Goal: Task Accomplishment & Management: Use online tool/utility

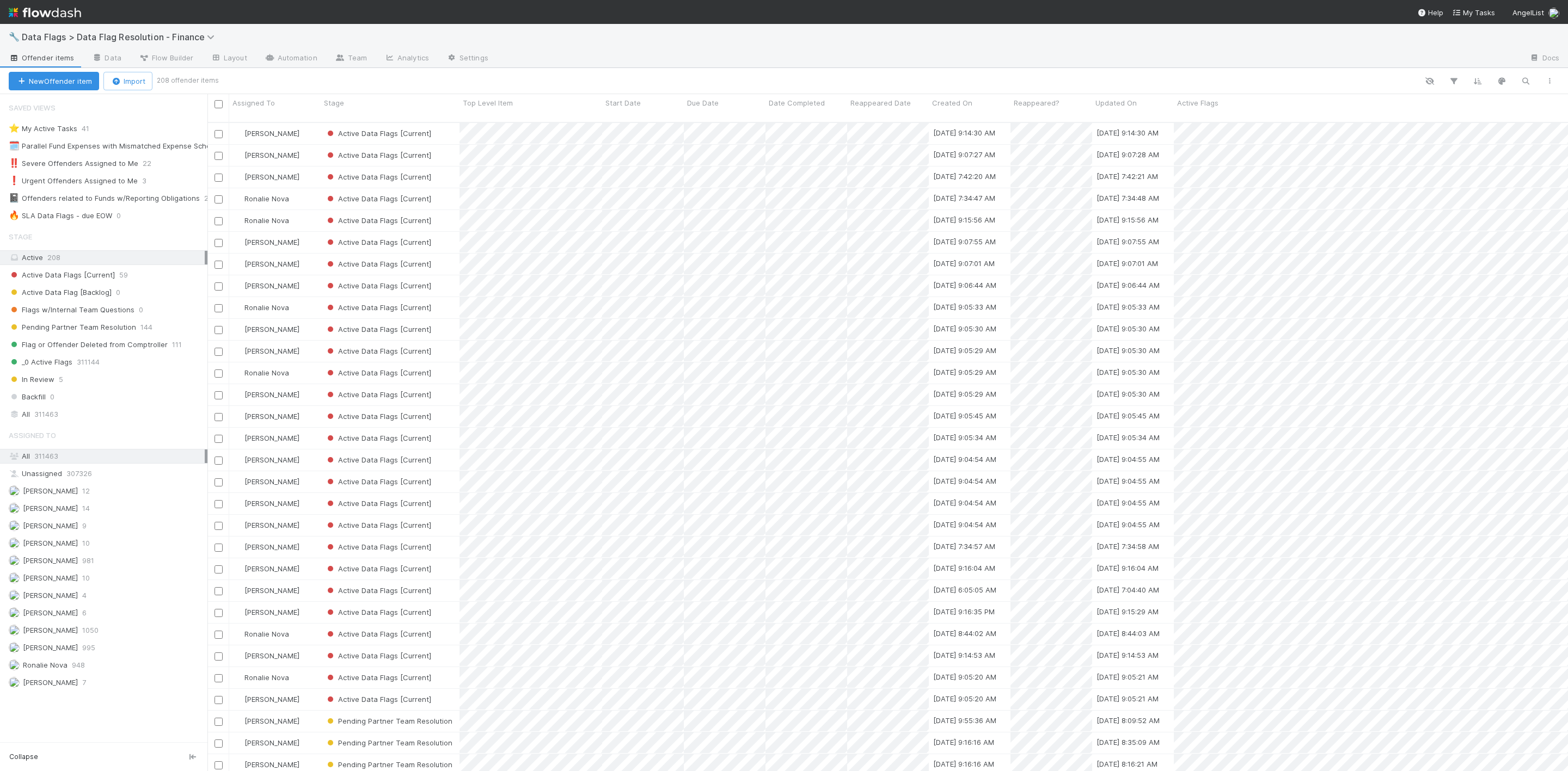
scroll to position [644, 1348]
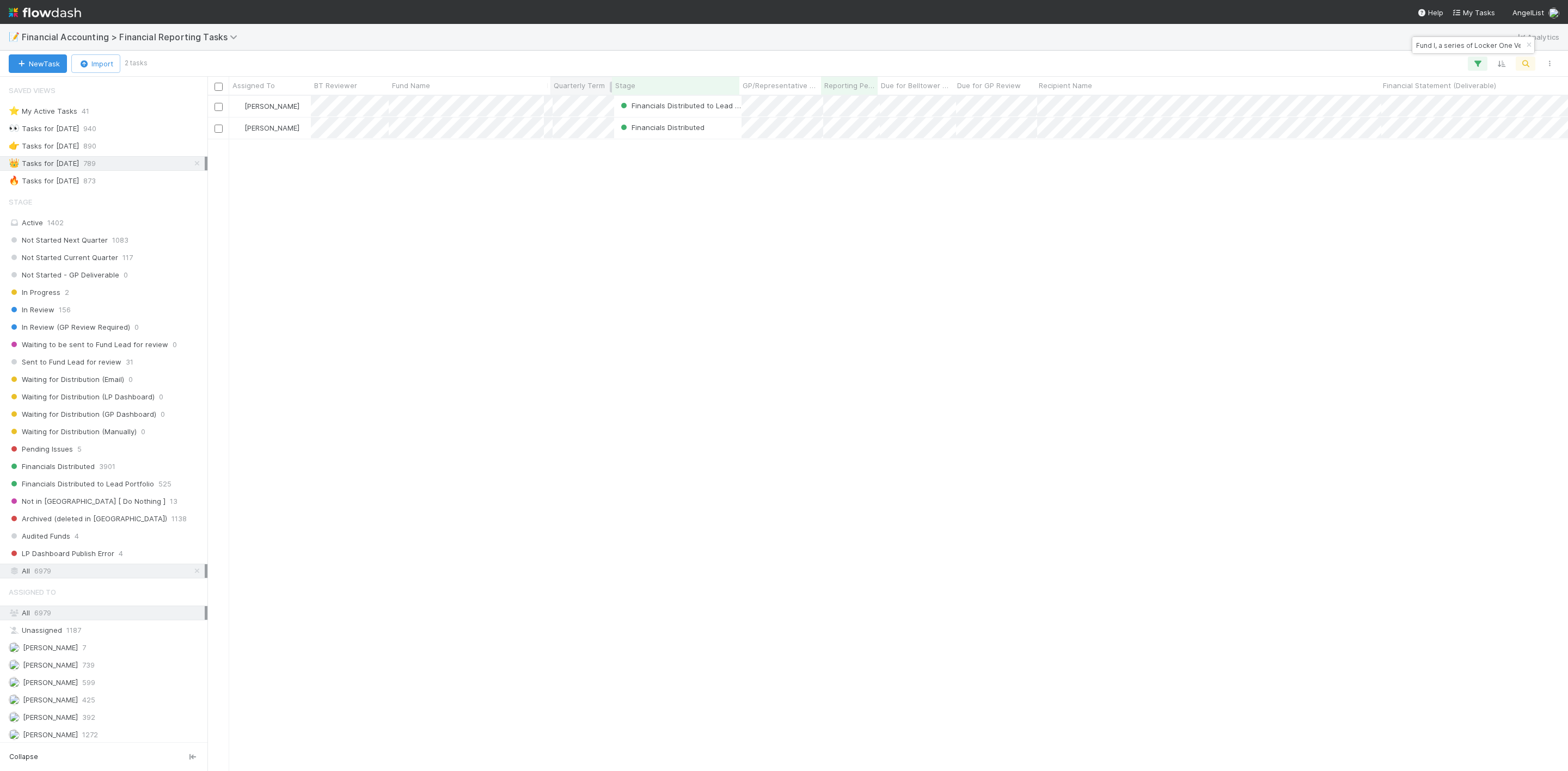
scroll to position [661, 1348]
click at [492, 239] on div "Janice Garcia Financials Distributed to Lead Portfolio 4/1/25, 7:13:53 AM 6/8/2…" at bounding box center [887, 432] width 1361 height 673
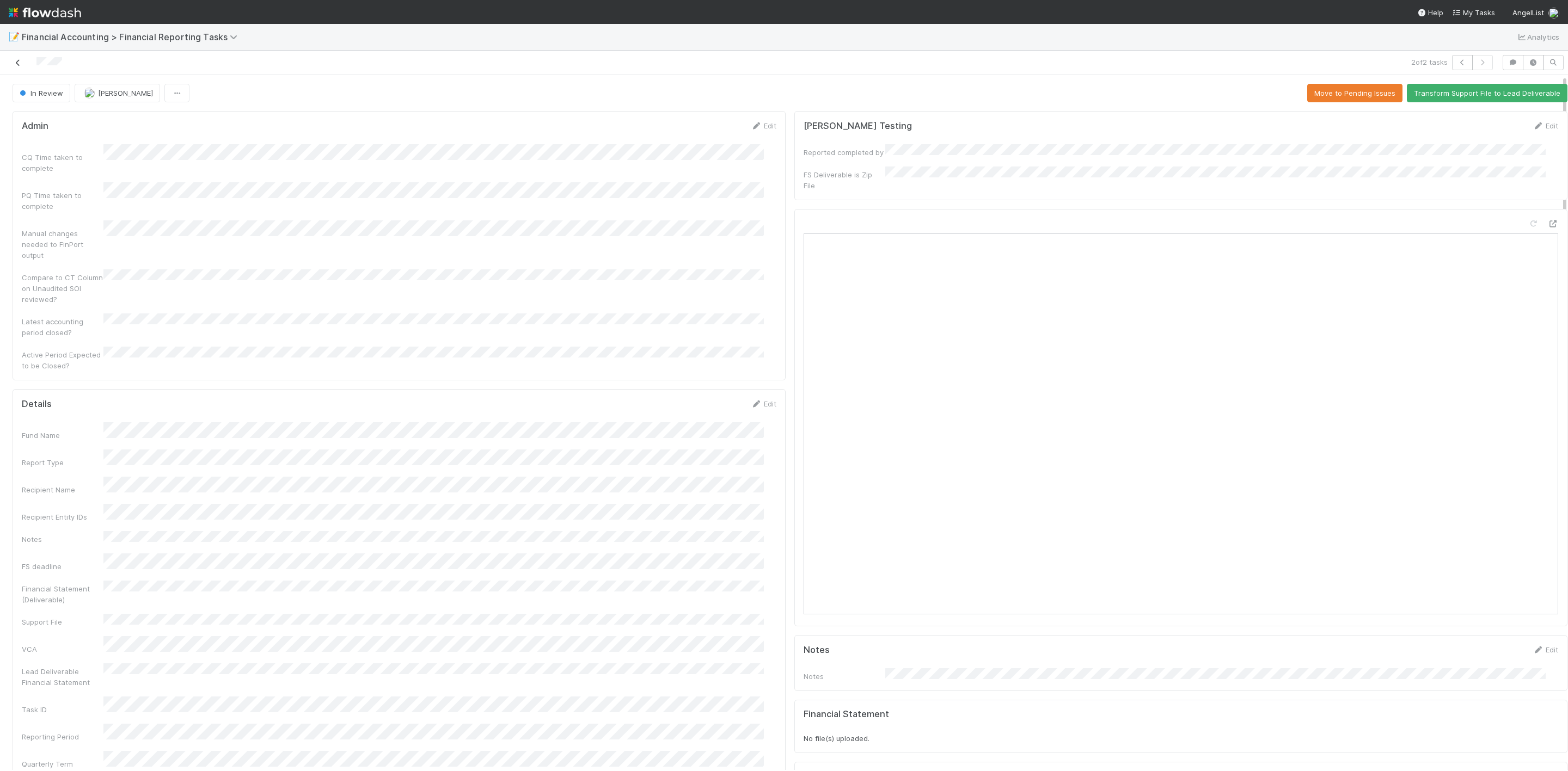
click at [18, 60] on icon at bounding box center [18, 63] width 11 height 7
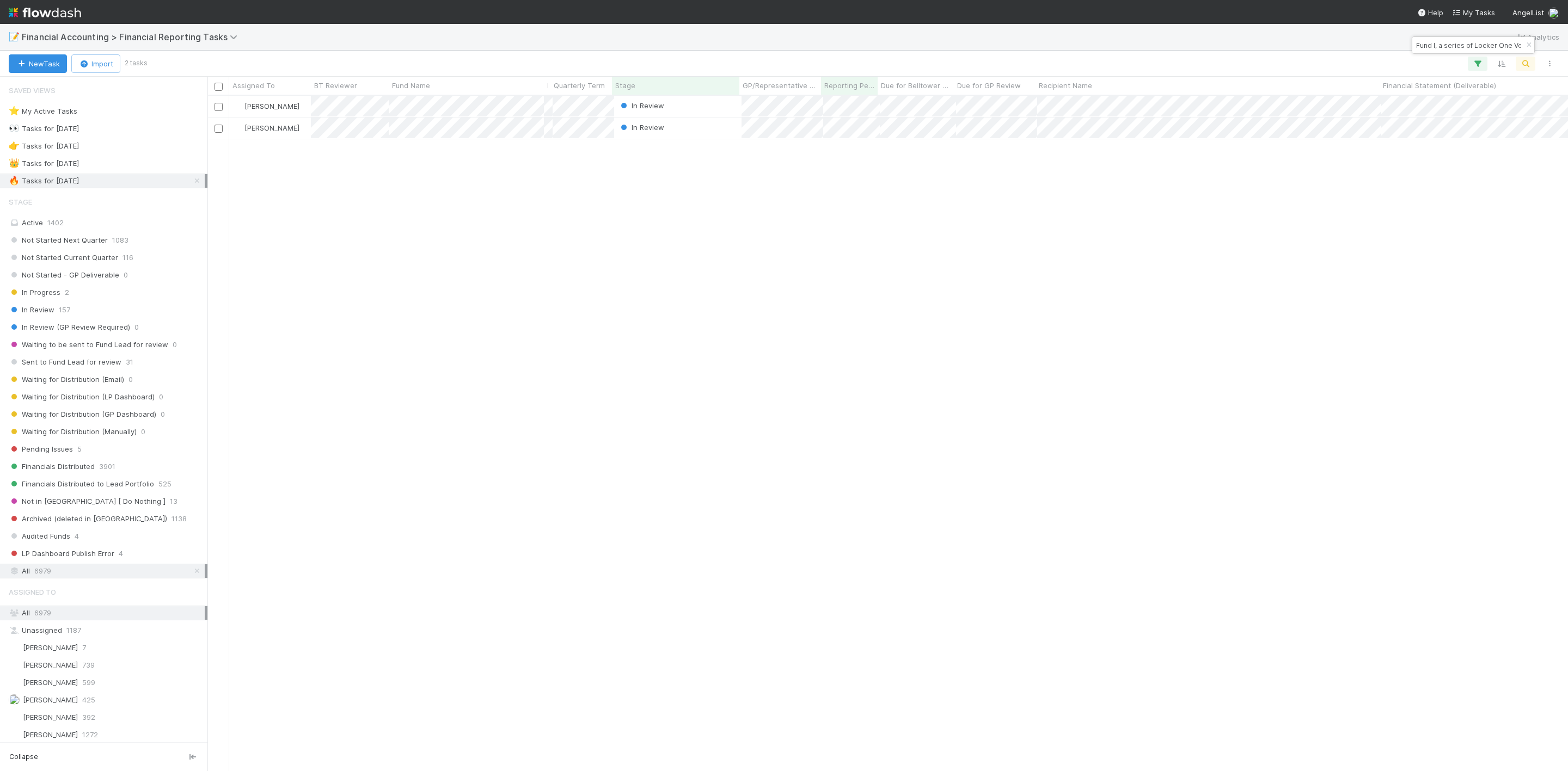
scroll to position [661, 1348]
click at [434, 206] on div "[PERSON_NAME] In Review [DATE] 3:09:05 PM [DATE] 3:31:38 PM 0 0 0 [PERSON_NAME]…" at bounding box center [887, 432] width 1361 height 673
click at [9, 12] on img at bounding box center [45, 13] width 73 height 19
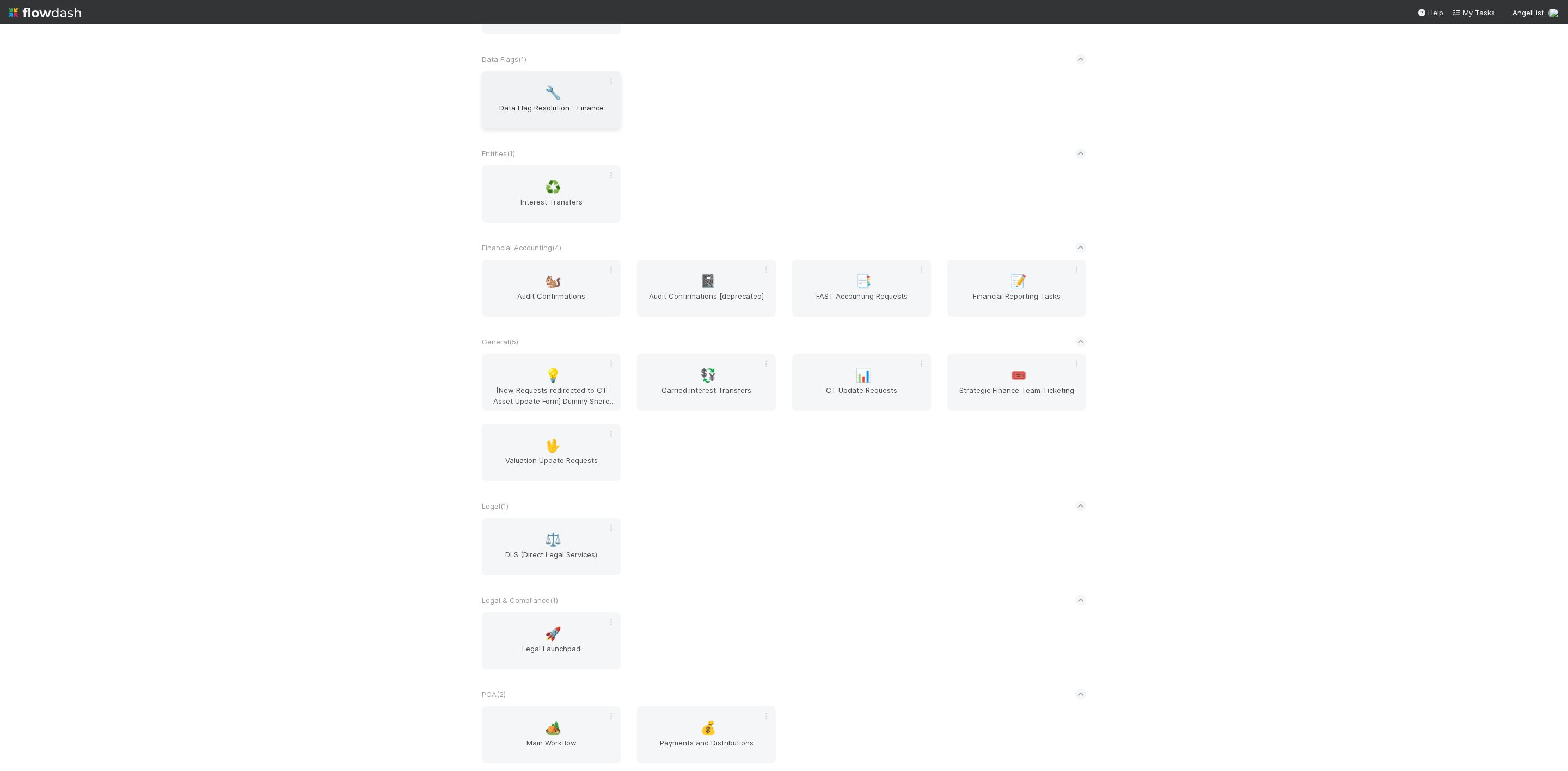
scroll to position [326, 0]
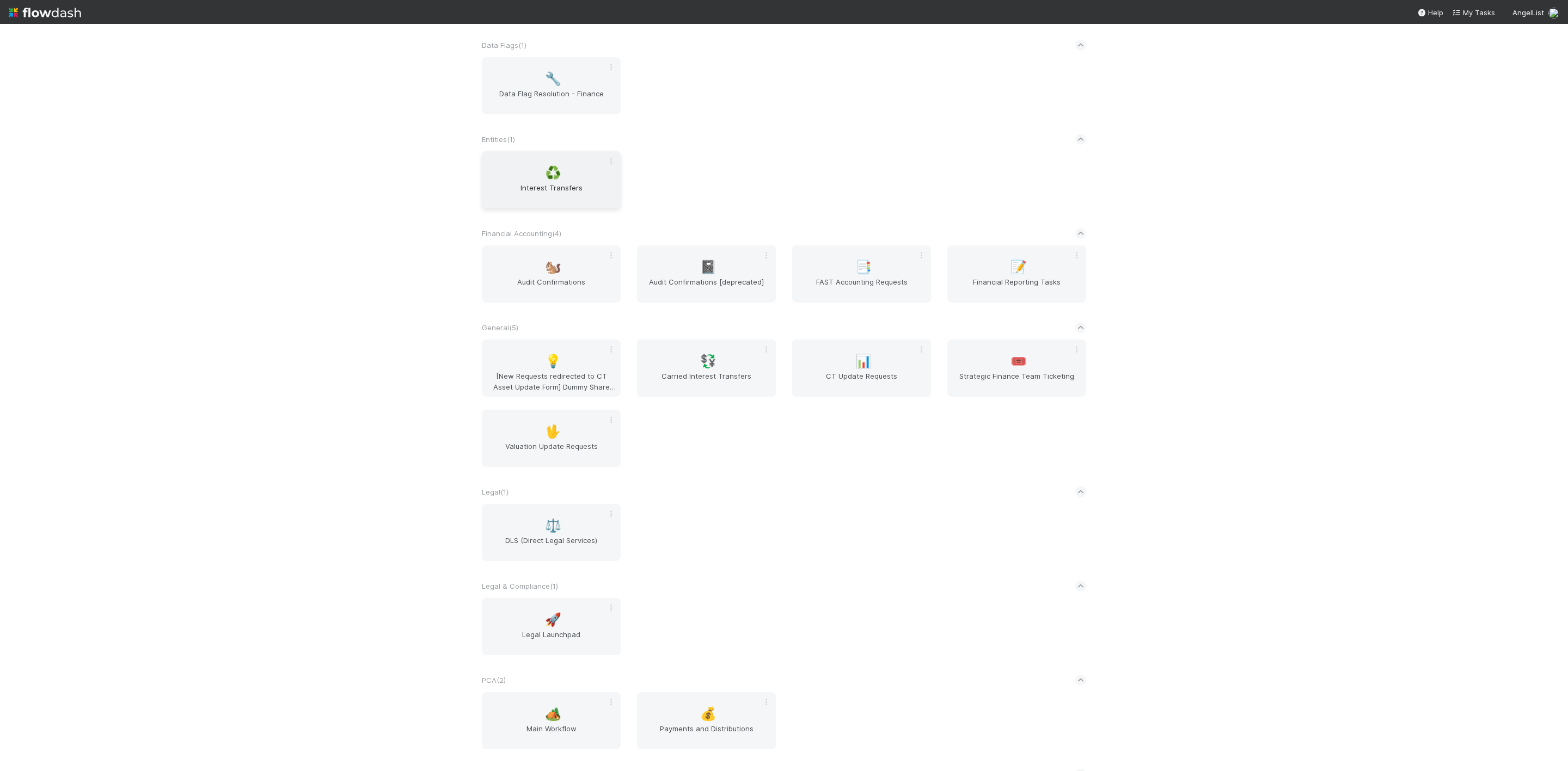
click at [521, 162] on div "♻️ Interest Transfers" at bounding box center [551, 179] width 139 height 57
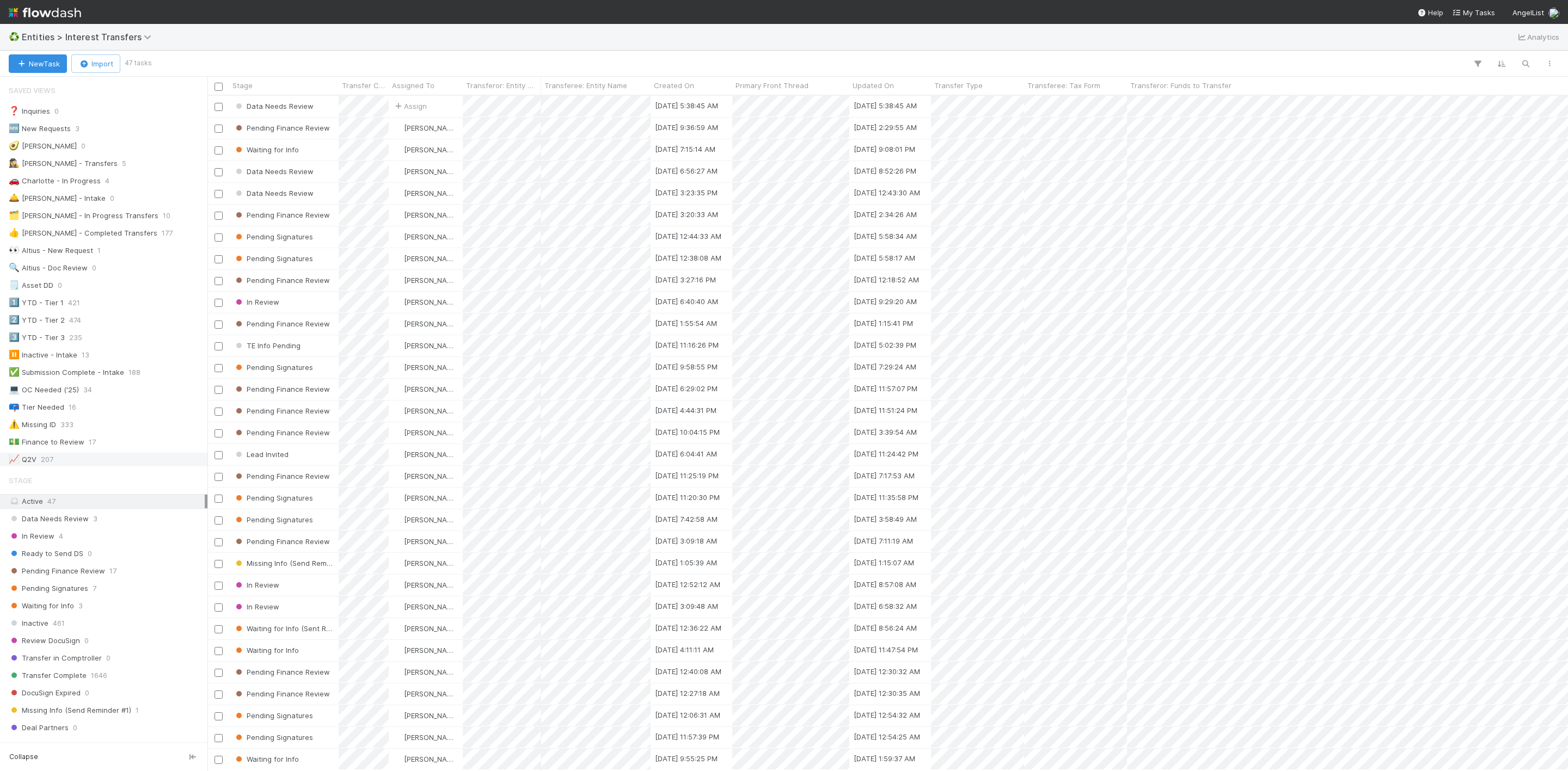
click at [77, 463] on div "📈 Q2V 207" at bounding box center [107, 460] width 196 height 14
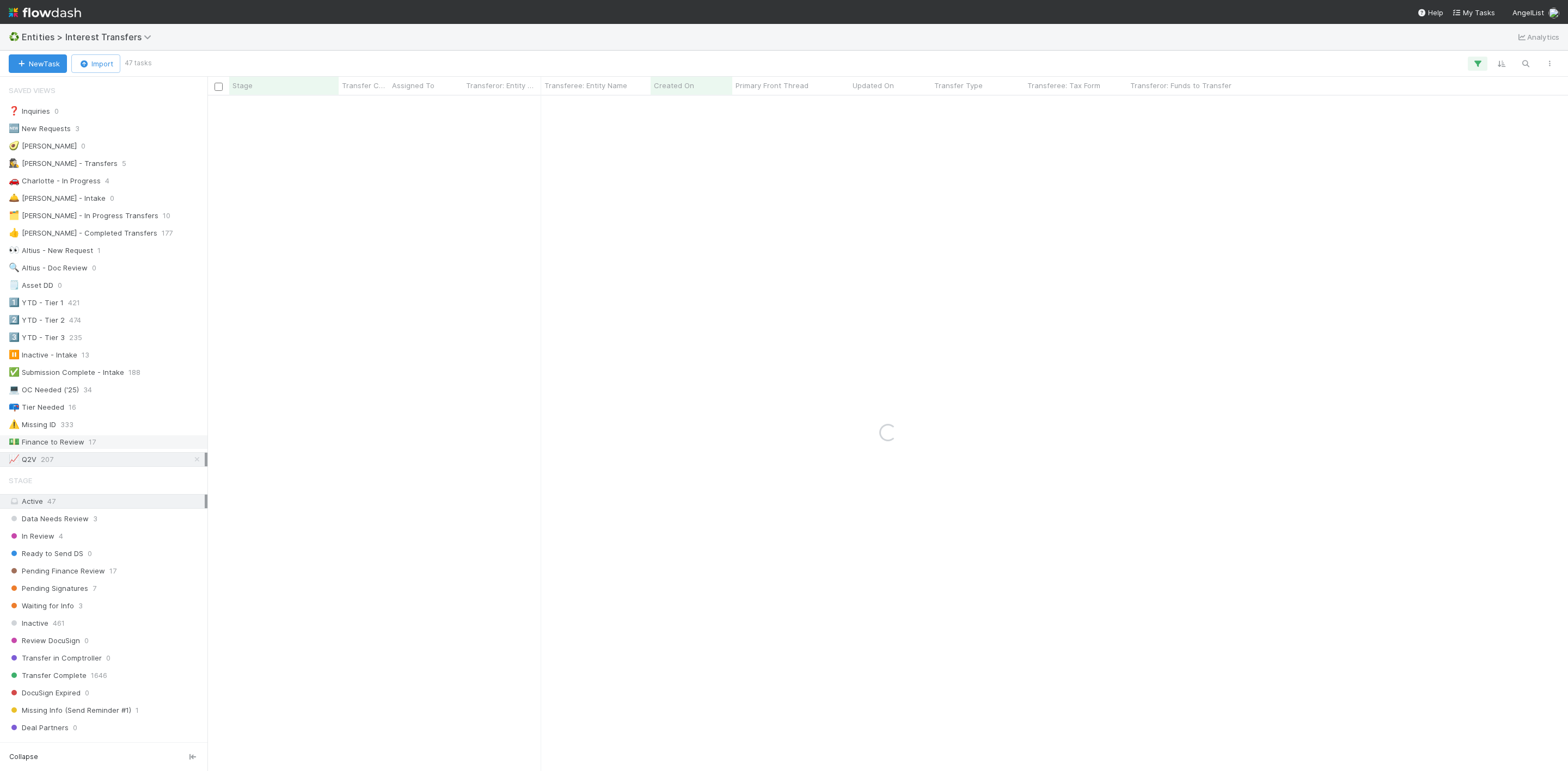
click at [89, 449] on span "17" at bounding box center [92, 442] width 7 height 14
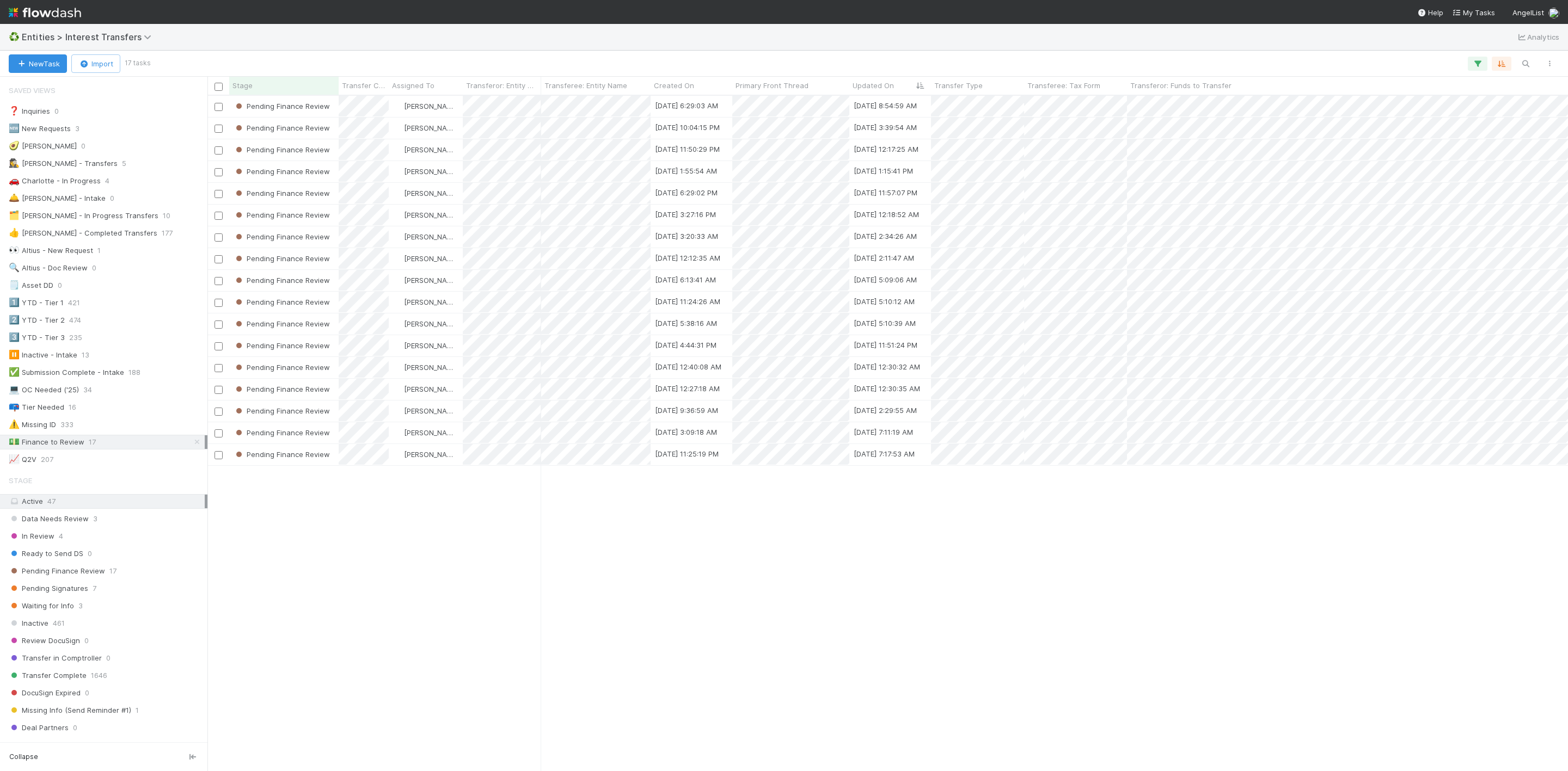
scroll to position [661, 1348]
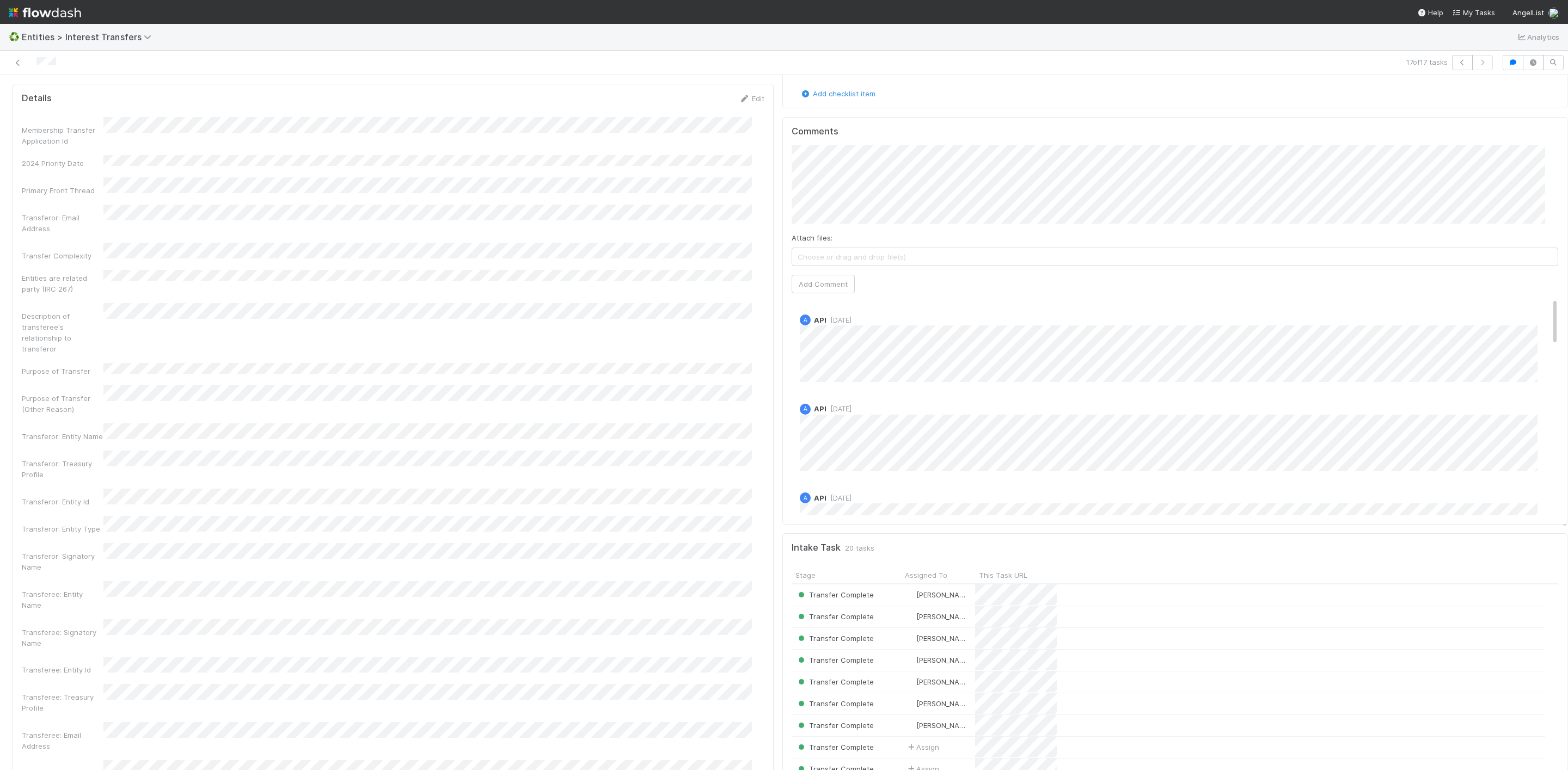
scroll to position [163, 0]
click at [815, 289] on button "Add Comment" at bounding box center [823, 285] width 63 height 19
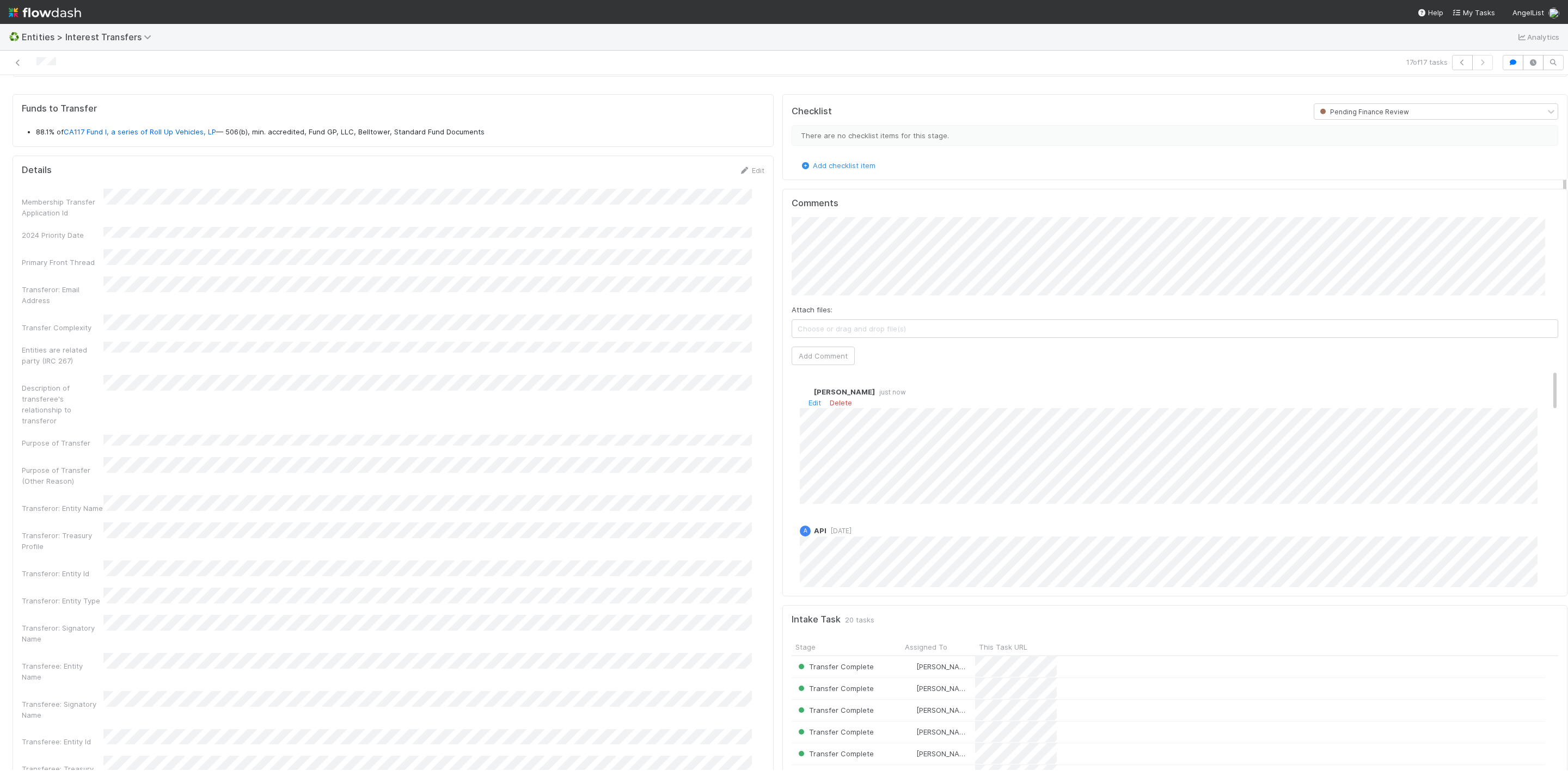
scroll to position [0, 0]
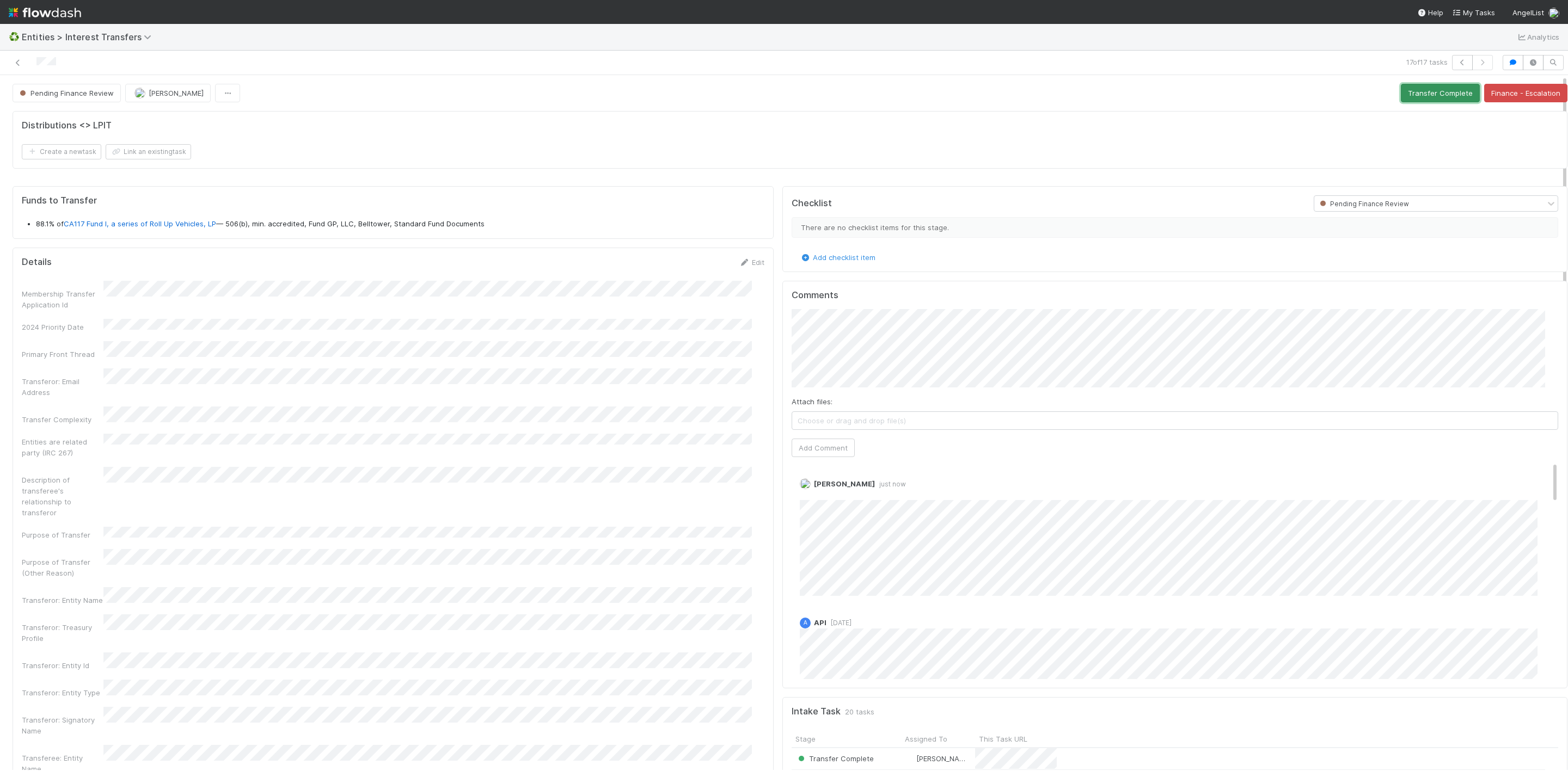
click at [1432, 98] on button "Transfer Complete" at bounding box center [1440, 93] width 79 height 19
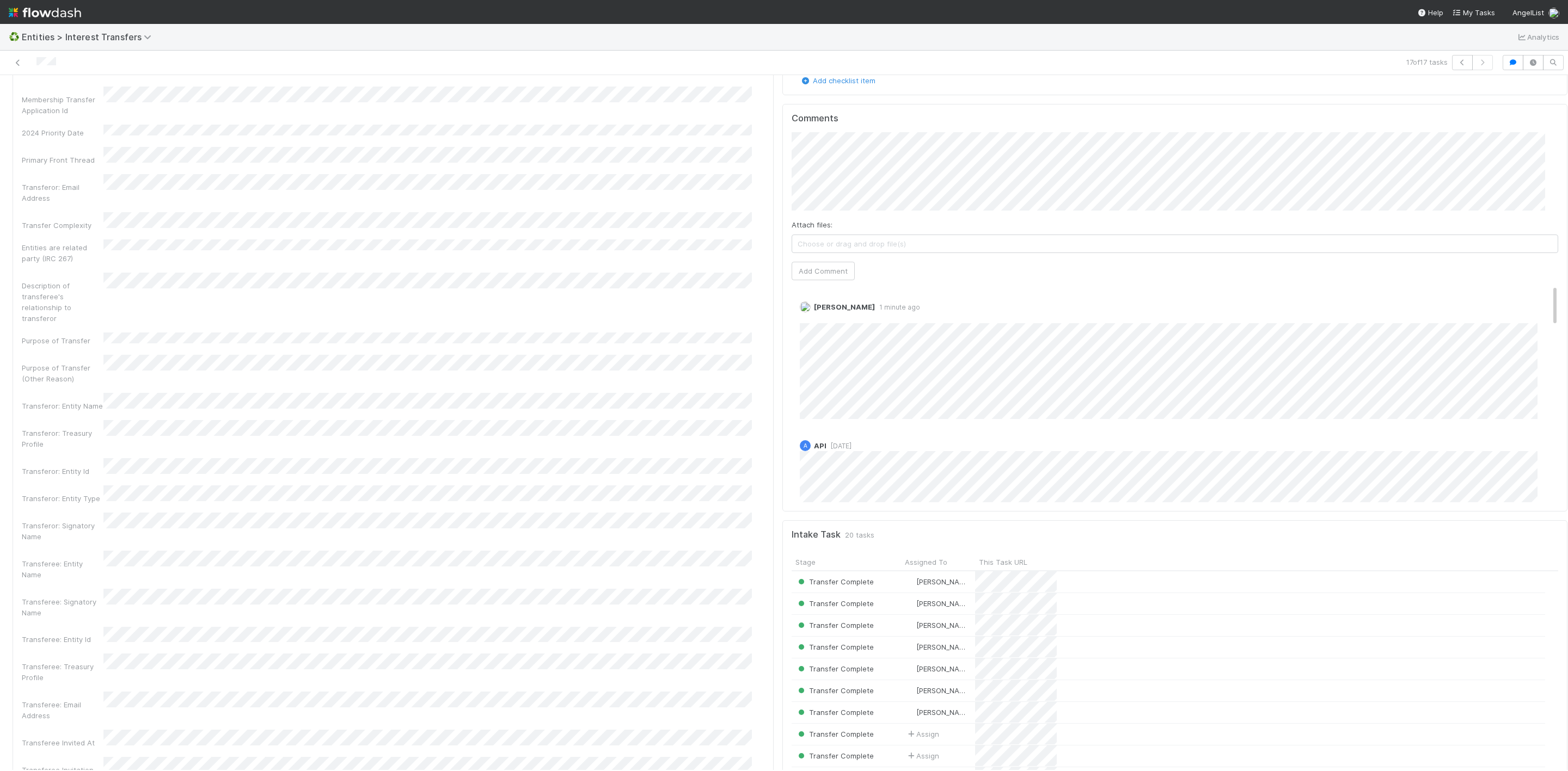
scroll to position [31, 0]
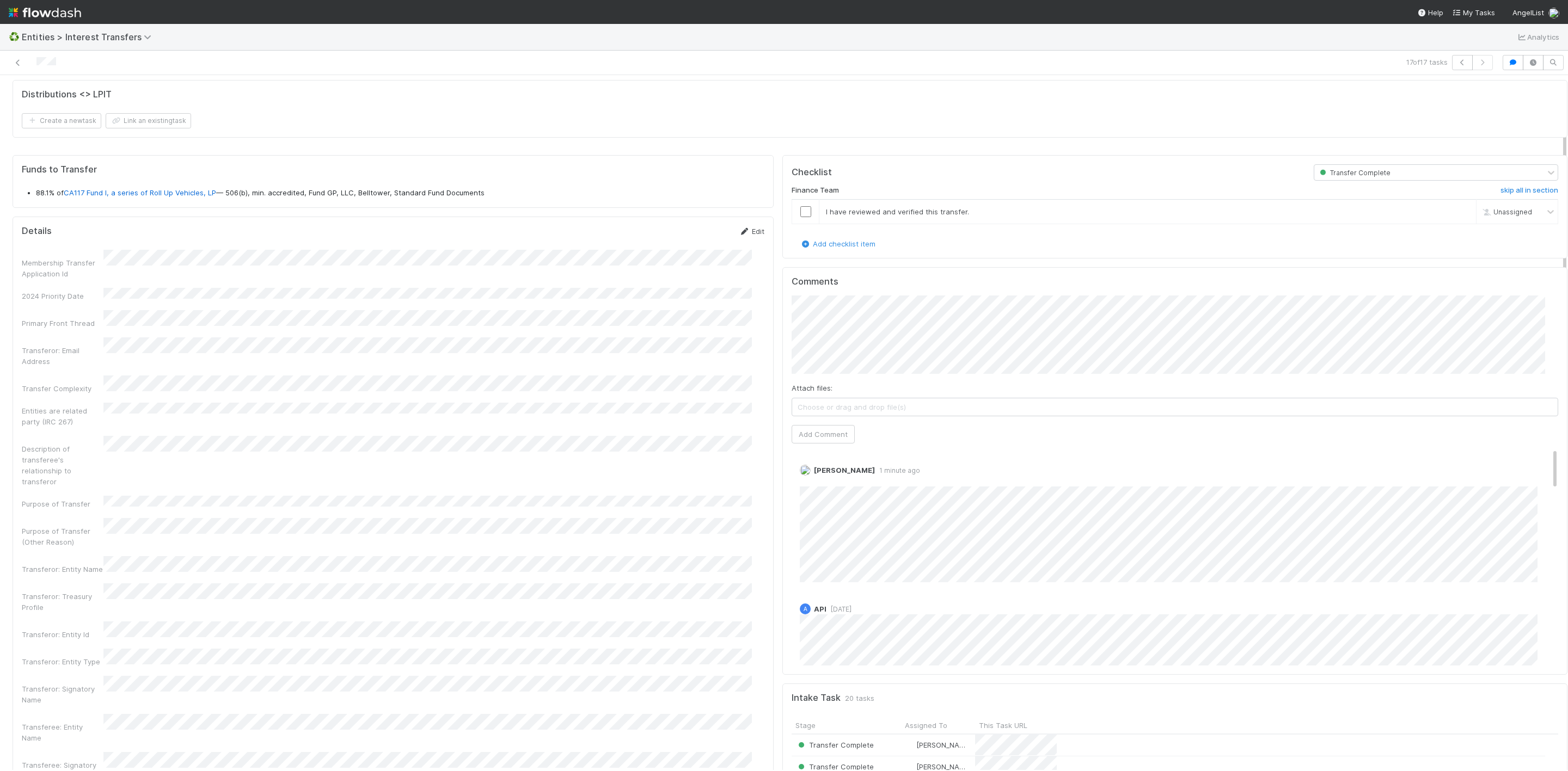
click at [742, 230] on link "Edit" at bounding box center [751, 231] width 26 height 9
click at [691, 238] on button "Save" at bounding box center [706, 235] width 31 height 19
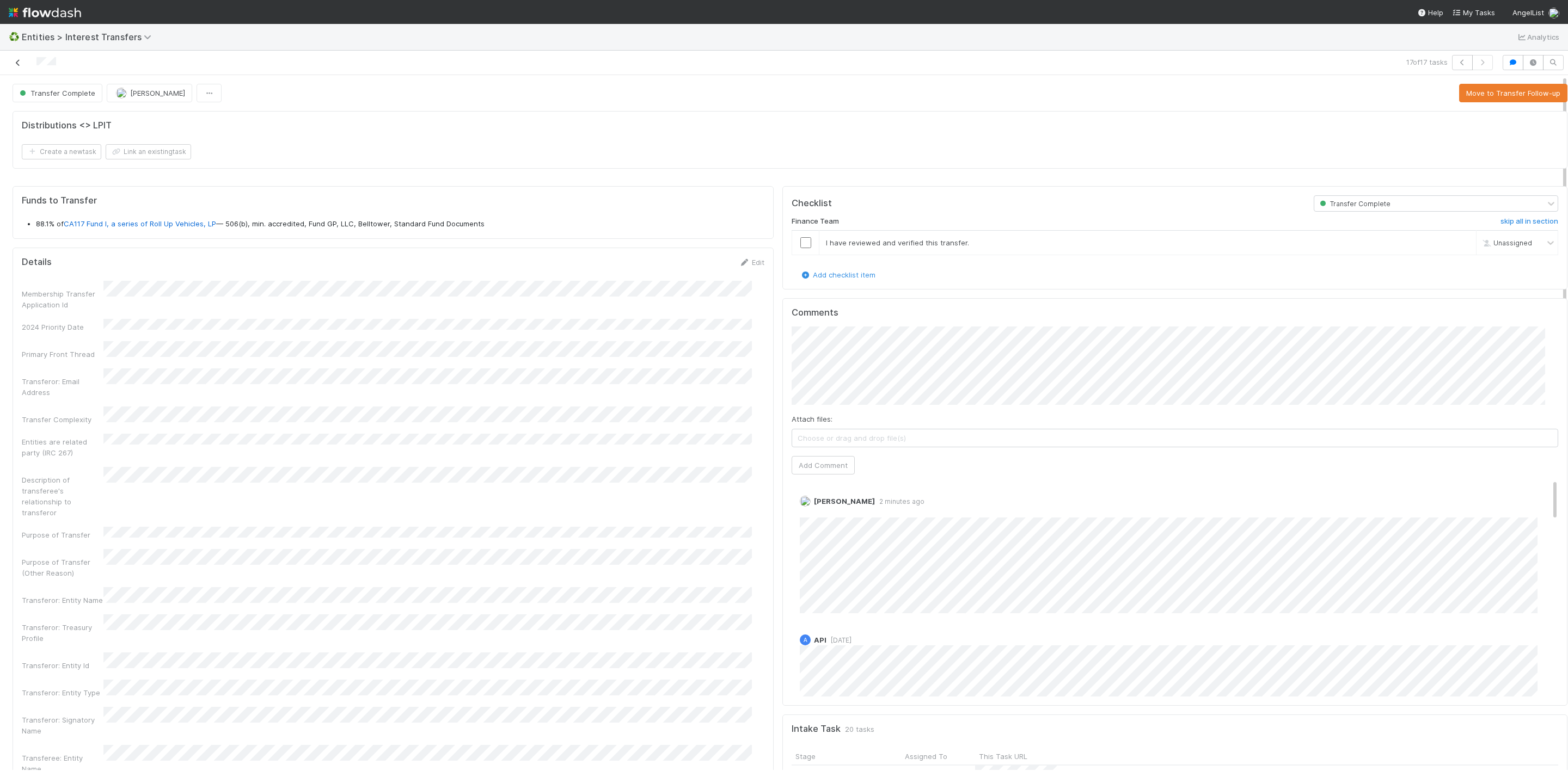
click at [18, 64] on icon at bounding box center [18, 63] width 11 height 7
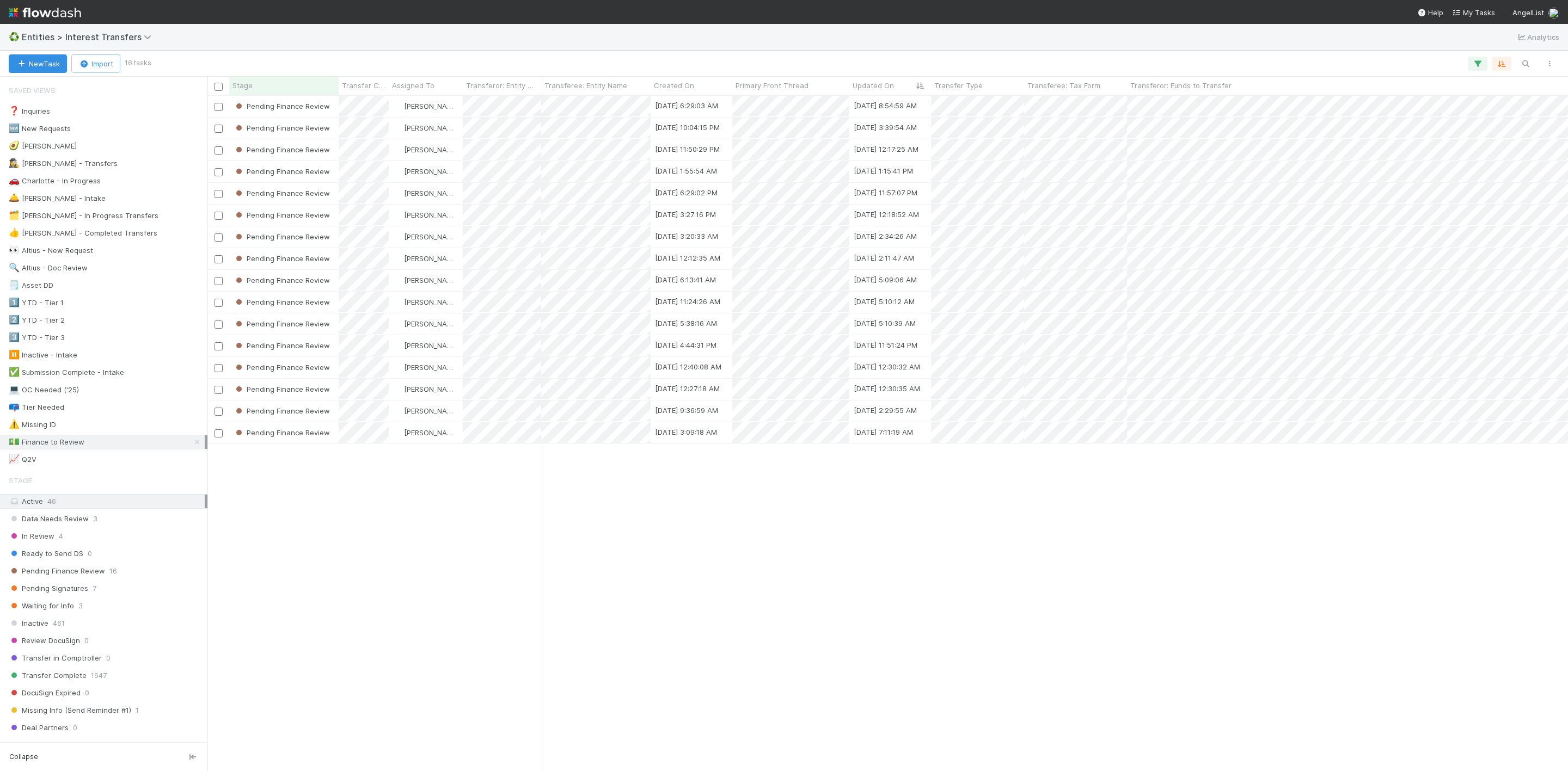
scroll to position [661, 1348]
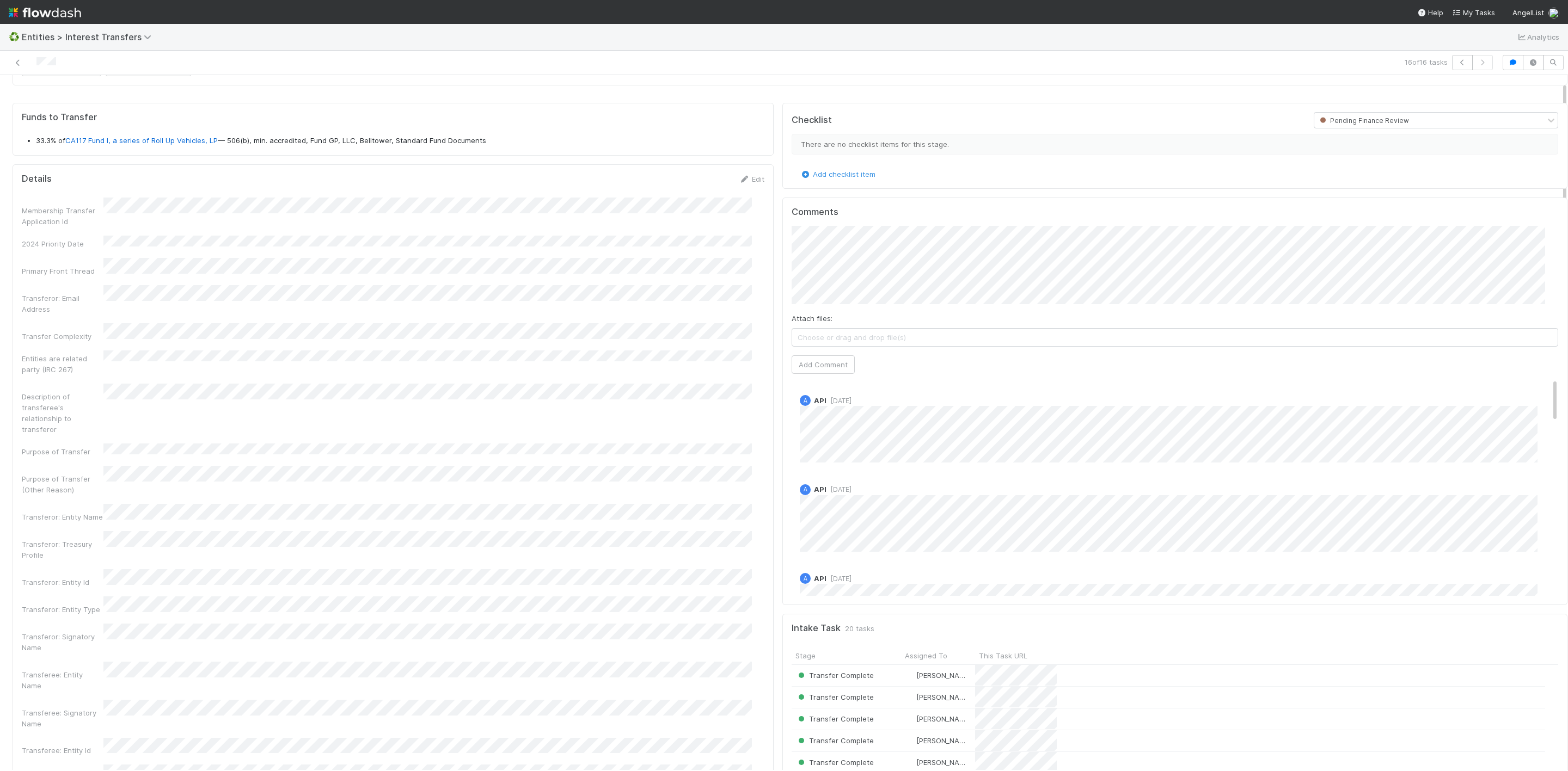
scroll to position [14, 0]
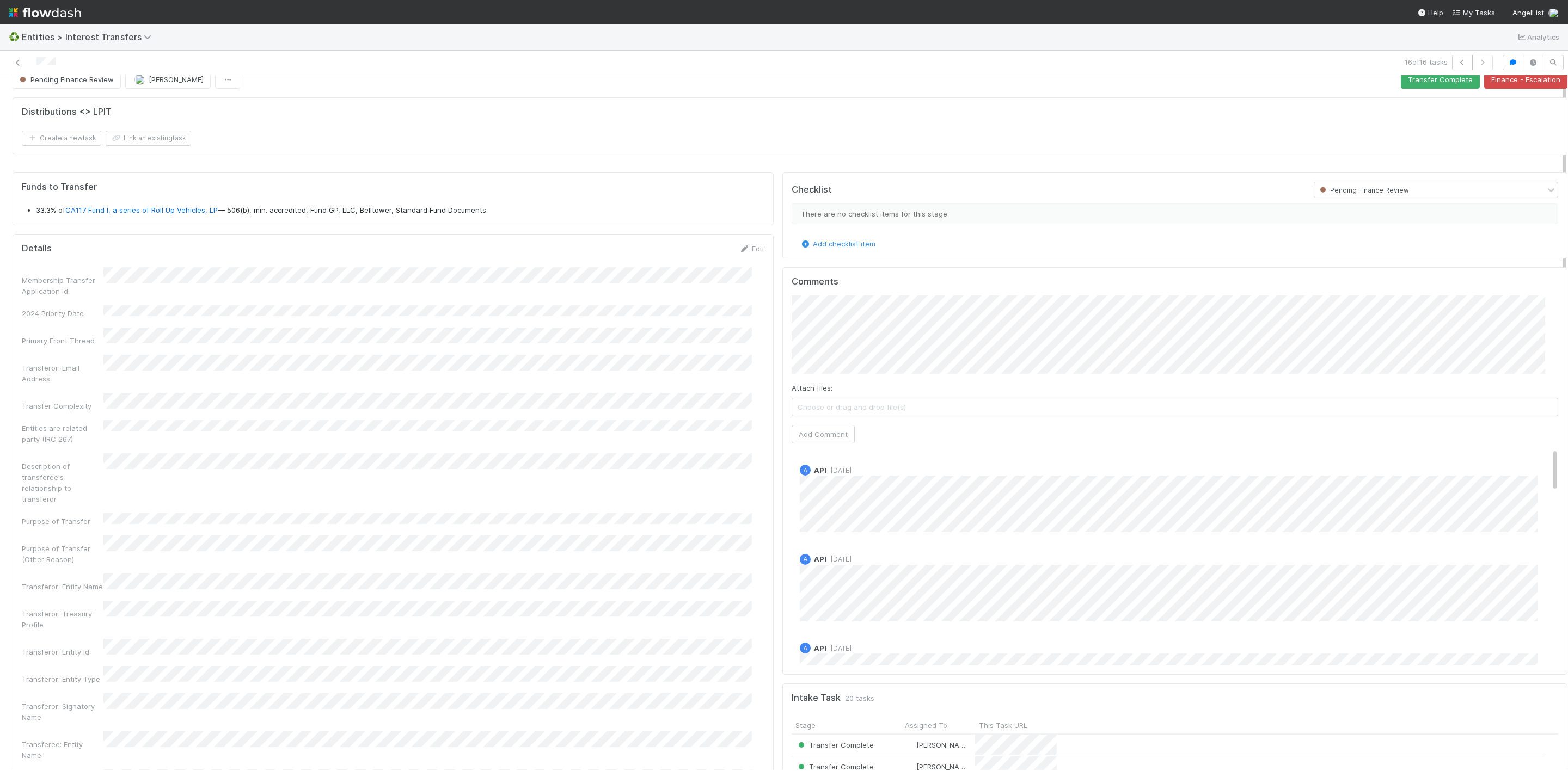
click at [742, 246] on div "Edit" at bounding box center [751, 248] width 26 height 11
click at [746, 253] on link "Edit" at bounding box center [751, 249] width 26 height 9
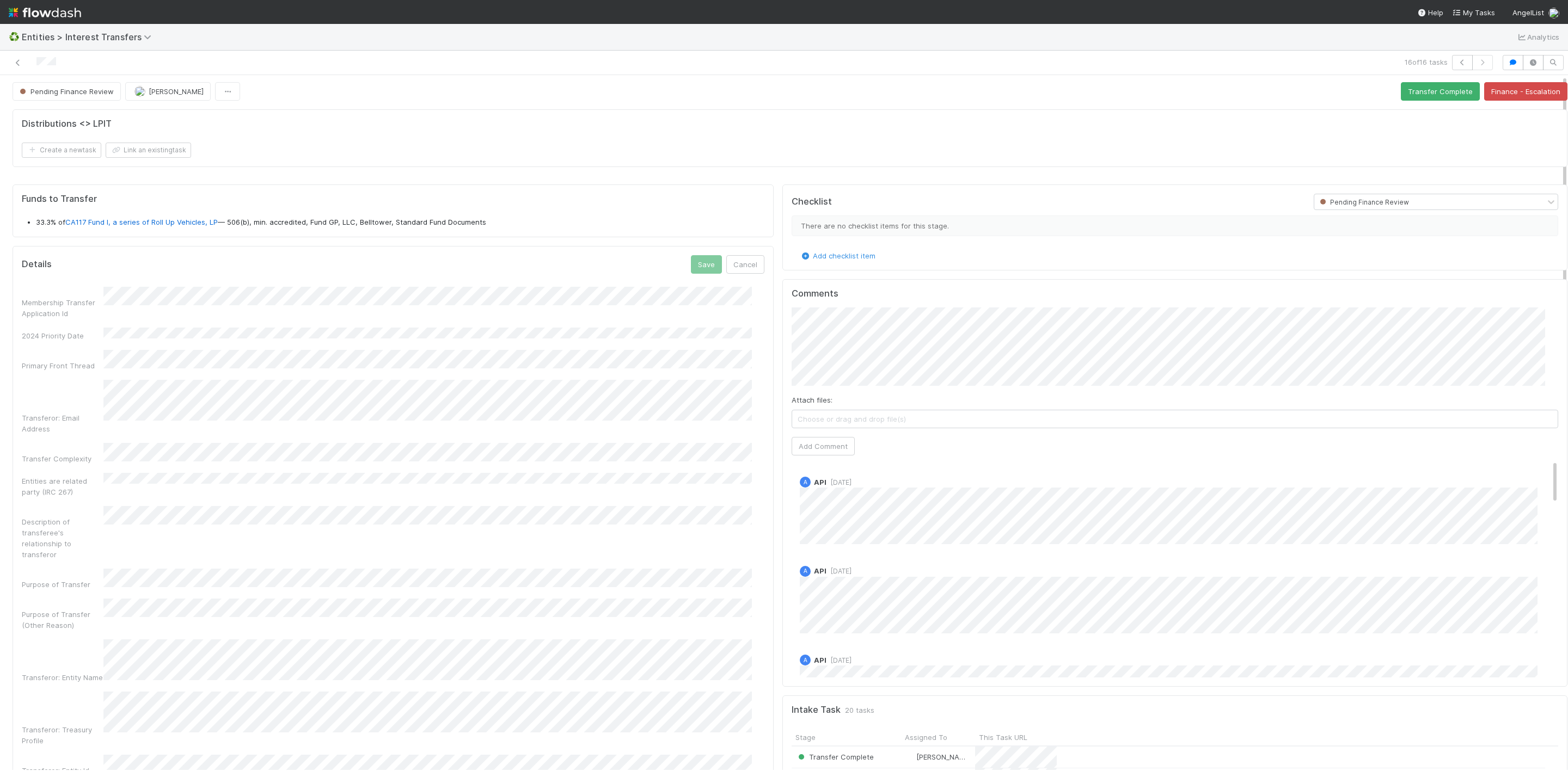
scroll to position [0, 0]
click at [691, 267] on button "Save" at bounding box center [706, 266] width 31 height 19
click at [823, 451] on button "Add Comment" at bounding box center [823, 448] width 63 height 19
click at [1423, 87] on button "Transfer Complete" at bounding box center [1440, 93] width 79 height 19
